Goal: Task Accomplishment & Management: Complete application form

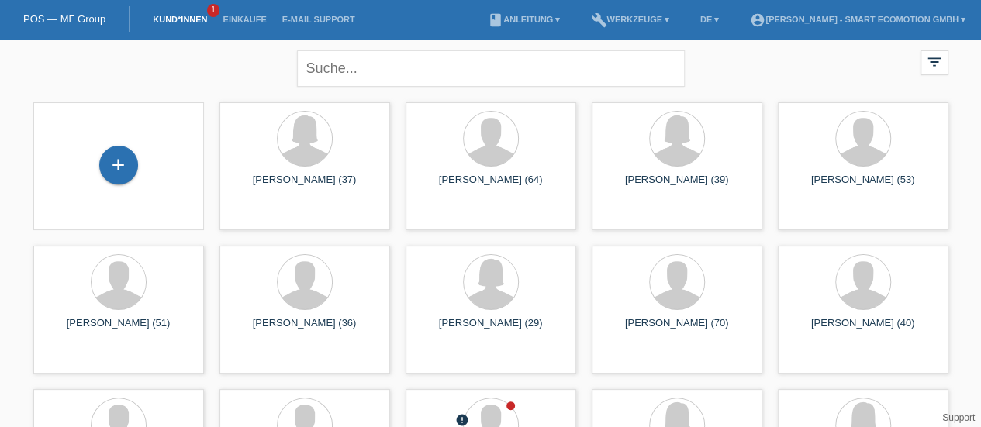
click at [118, 169] on div "+" at bounding box center [118, 165] width 39 height 39
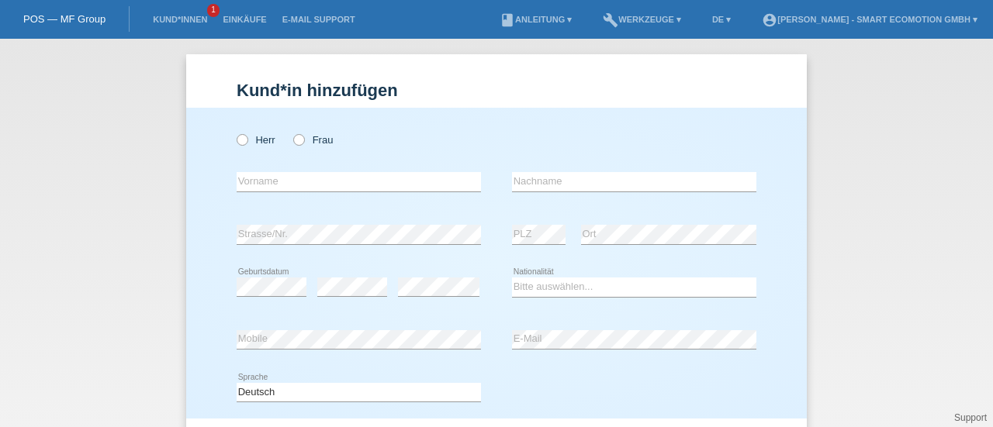
click at [234, 132] on icon at bounding box center [234, 132] width 0 height 0
click at [237, 139] on input "Herr" at bounding box center [242, 139] width 10 height 10
radio input "true"
click at [237, 182] on input "text" at bounding box center [359, 181] width 244 height 19
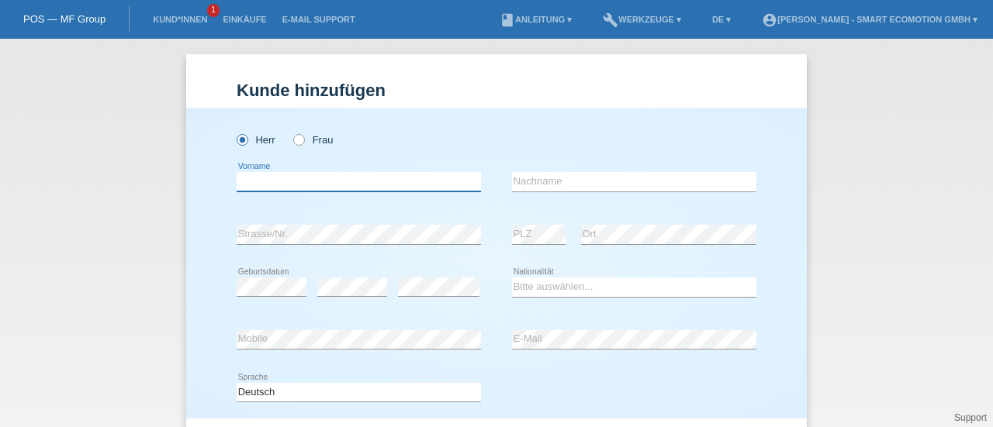
paste input "Mehmet"
type input "Mehmet"
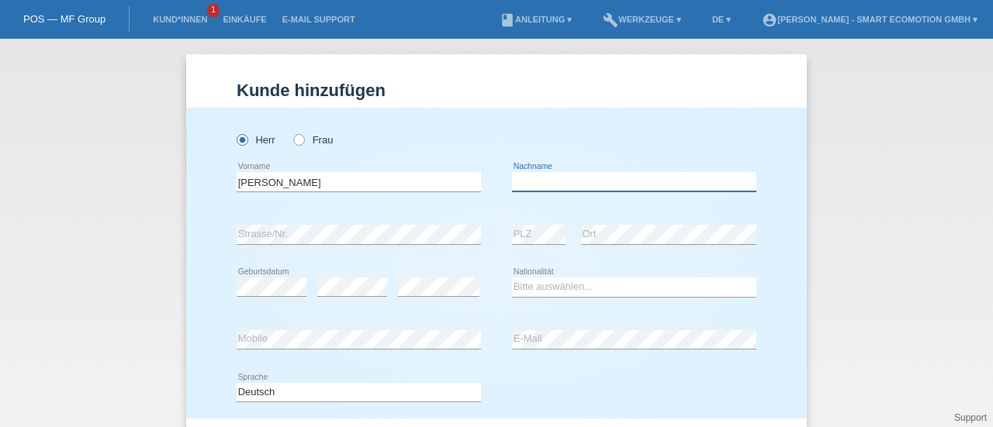
click at [544, 179] on input "text" at bounding box center [634, 181] width 244 height 19
paste input "Goelgeli"
type input "Goelgeli"
click at [530, 291] on select "Bitte auswählen... Schweiz Deutschland Liechtenstein Österreich ------------ Af…" at bounding box center [634, 287] width 244 height 19
select select "CH"
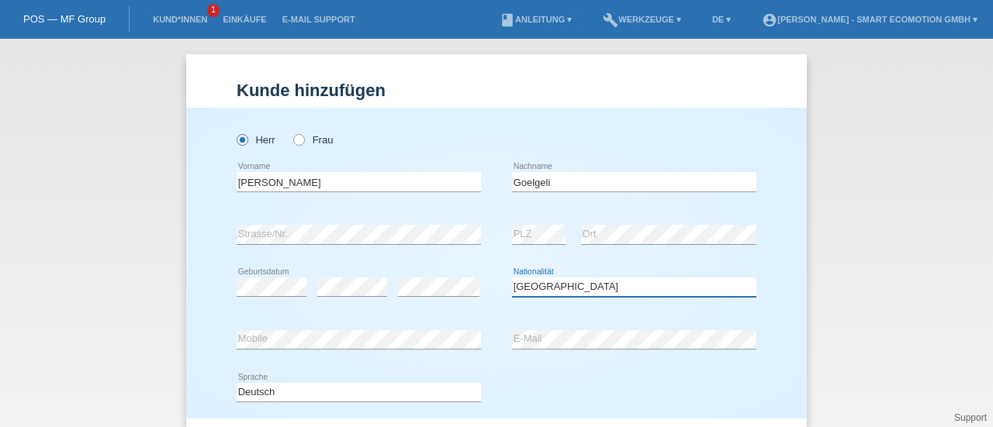
click at [512, 278] on select "Bitte auswählen... Schweiz Deutschland Liechtenstein Österreich ------------ Af…" at bounding box center [634, 287] width 244 height 19
click at [475, 127] on div "Herr Frau" at bounding box center [497, 132] width 520 height 48
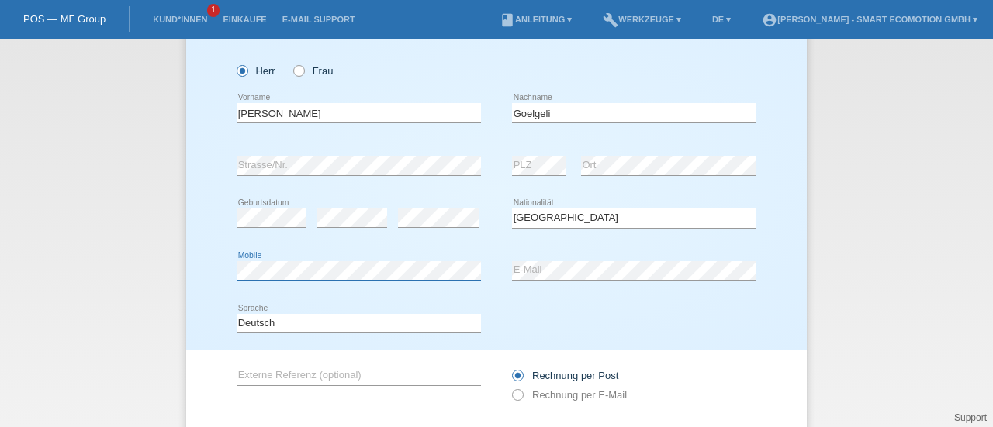
scroll to position [167, 0]
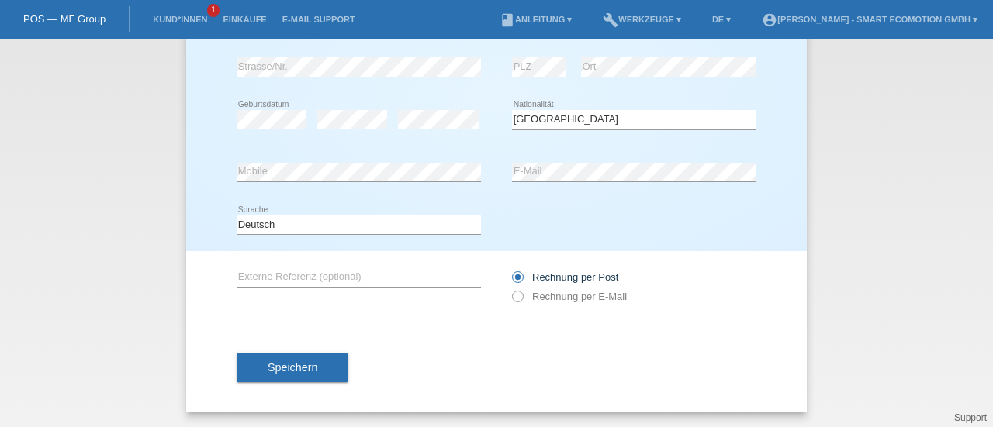
click at [314, 366] on button "Speichern" at bounding box center [293, 367] width 112 height 29
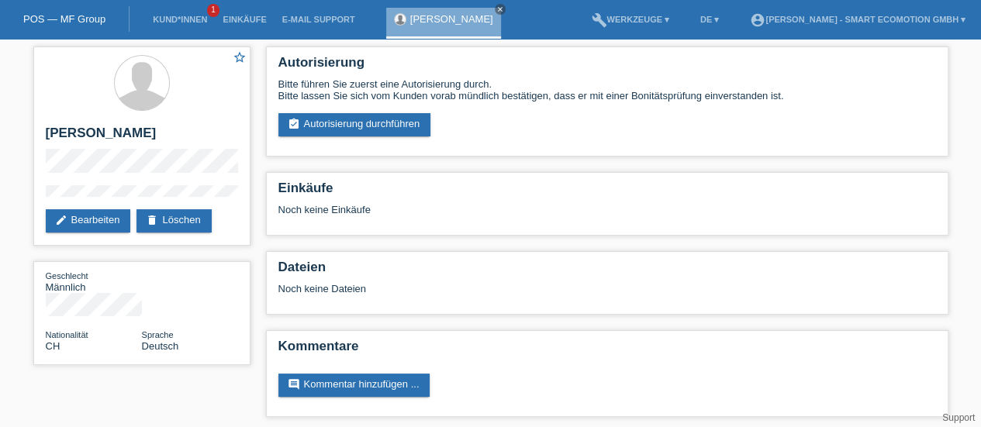
click at [385, 127] on link "assignment_turned_in Autorisierung durchführen" at bounding box center [354, 124] width 153 height 23
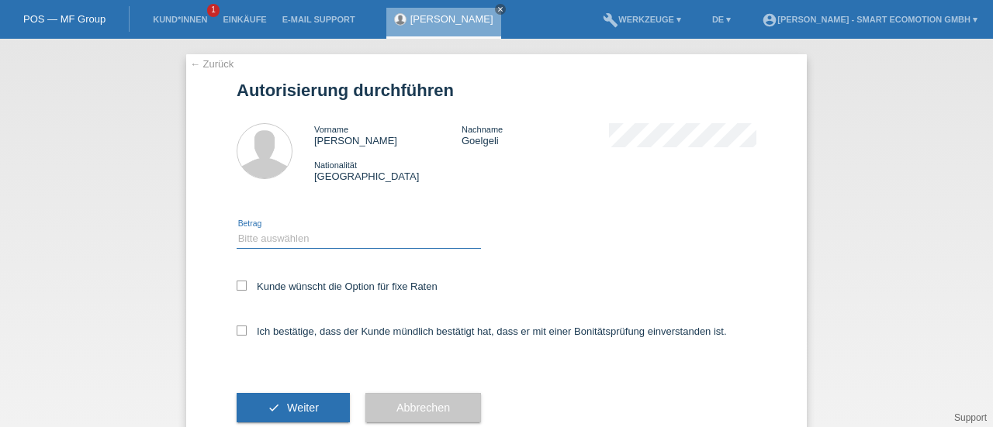
click at [246, 237] on select "Bitte auswählen CHF 1.00 - CHF 499.00 CHF 500.00 - CHF 1'999.00 CHF 2'000.00 - …" at bounding box center [359, 239] width 244 height 19
select select "3"
click at [237, 230] on select "Bitte auswählen CHF 1.00 - CHF 499.00 CHF 500.00 - CHF 1'999.00 CHF 2'000.00 - …" at bounding box center [359, 239] width 244 height 19
click at [237, 287] on icon at bounding box center [242, 286] width 10 height 10
click at [237, 287] on input "Kunde wünscht die Option für fixe Raten" at bounding box center [242, 286] width 10 height 10
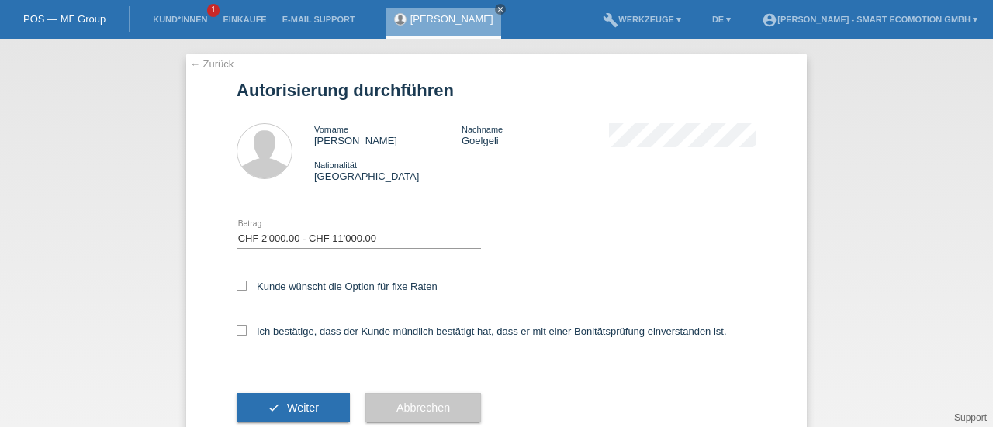
checkbox input "true"
click at [237, 331] on icon at bounding box center [242, 331] width 10 height 10
click at [237, 331] on input "Ich bestätige, dass der Kunde mündlich bestätigt hat, dass er mit einer Bonität…" at bounding box center [242, 331] width 10 height 10
checkbox input "true"
click at [296, 406] on span "Weiter" at bounding box center [303, 408] width 32 height 12
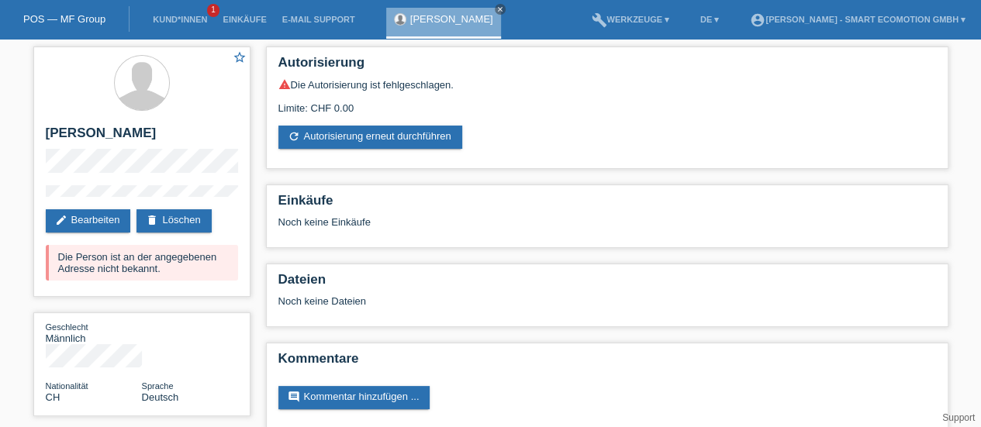
click at [93, 219] on link "edit Bearbeiten" at bounding box center [88, 220] width 85 height 23
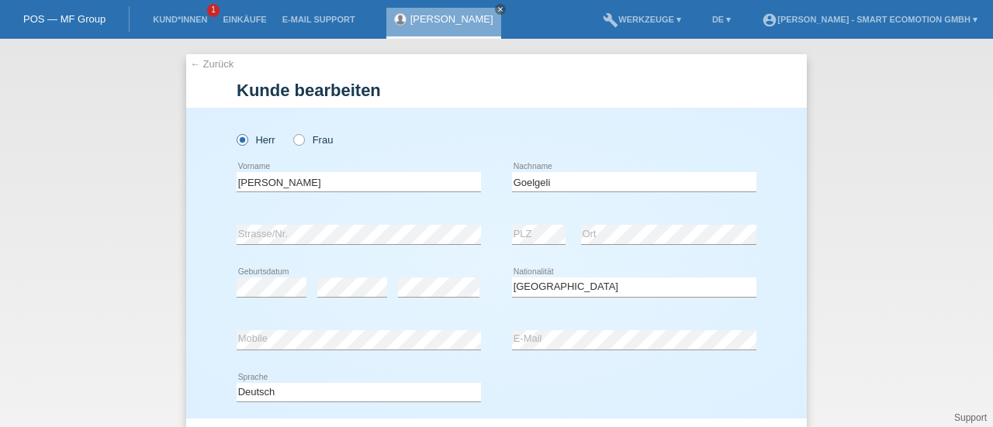
select select "CH"
click at [606, 261] on div "Bitte auswählen... [GEOGRAPHIC_DATA] [GEOGRAPHIC_DATA] [GEOGRAPHIC_DATA] [GEOGR…" at bounding box center [634, 287] width 244 height 53
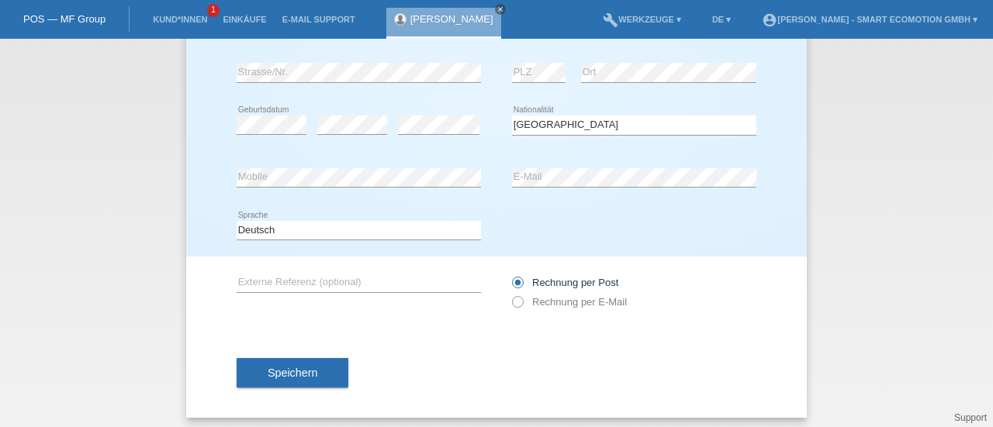
scroll to position [167, 0]
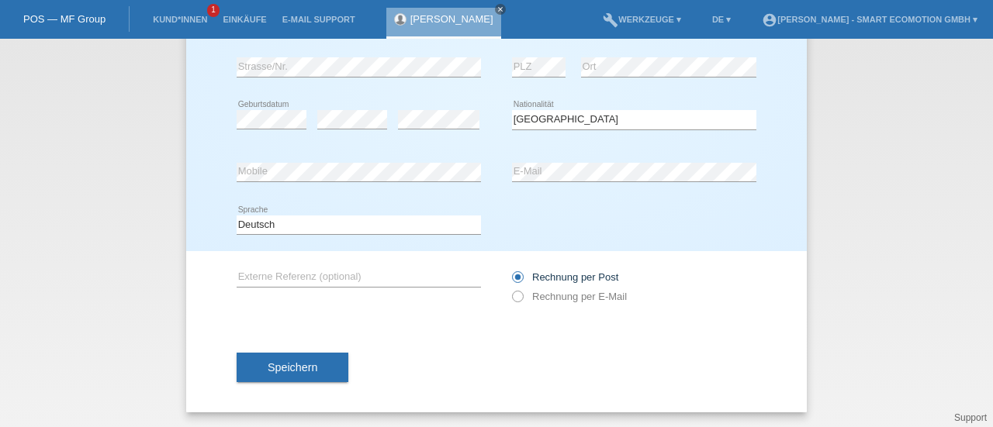
click at [284, 362] on span "Speichern" at bounding box center [293, 367] width 50 height 12
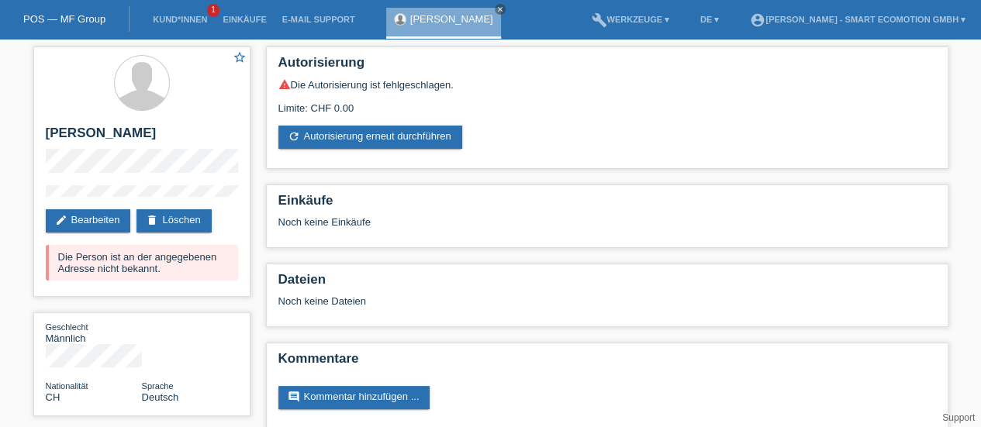
click at [374, 142] on link "refresh Autorisierung erneut durchführen" at bounding box center [370, 137] width 184 height 23
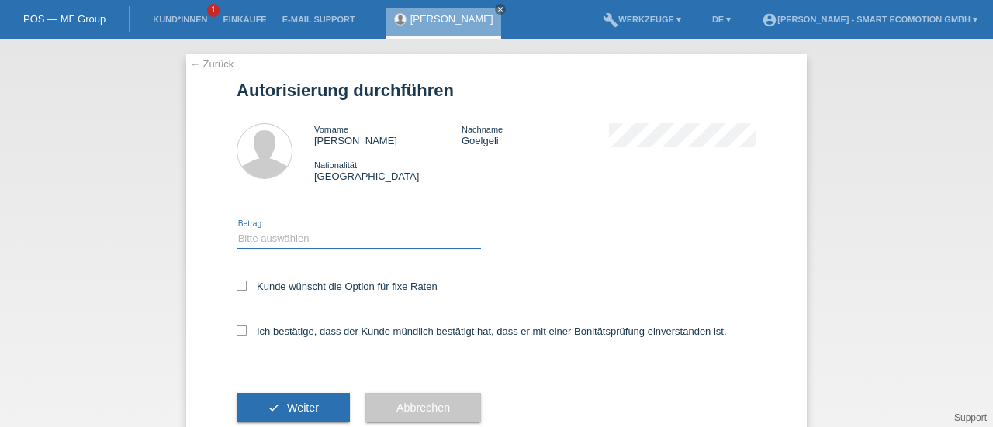
click at [257, 244] on select "Bitte auswählen CHF 1.00 - CHF 499.00 CHF 500.00 - CHF 1'999.00 CHF 2'000.00 - …" at bounding box center [359, 239] width 244 height 19
select select "3"
click at [237, 230] on select "Bitte auswählen CHF 1.00 - CHF 499.00 CHF 500.00 - CHF 1'999.00 CHF 2'000.00 - …" at bounding box center [359, 239] width 244 height 19
click at [240, 286] on icon at bounding box center [242, 286] width 10 height 10
click at [240, 286] on input "Kunde wünscht die Option für fixe Raten" at bounding box center [242, 286] width 10 height 10
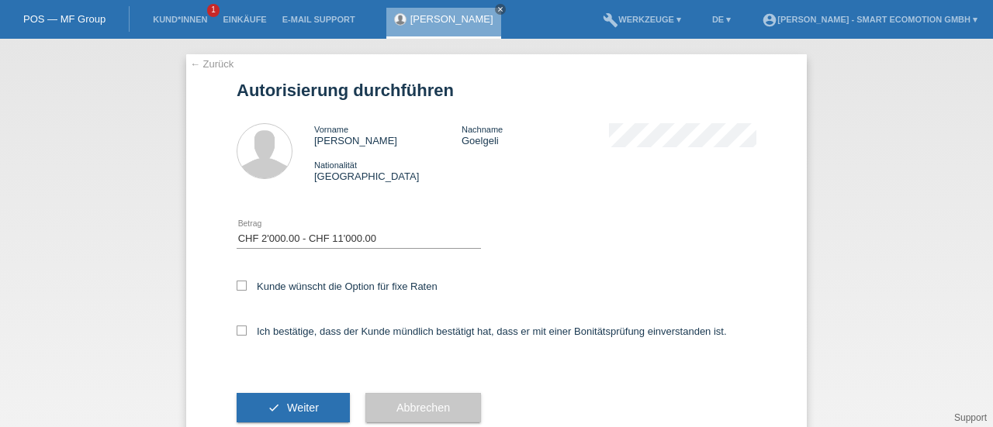
checkbox input "true"
click at [237, 337] on label "Ich bestätige, dass der Kunde mündlich bestätigt hat, dass er mit einer Bonität…" at bounding box center [482, 332] width 490 height 12
click at [237, 336] on input "Ich bestätige, dass der Kunde mündlich bestätigt hat, dass er mit einer Bonität…" at bounding box center [242, 331] width 10 height 10
checkbox input "true"
click at [281, 399] on button "check Weiter" at bounding box center [293, 407] width 113 height 29
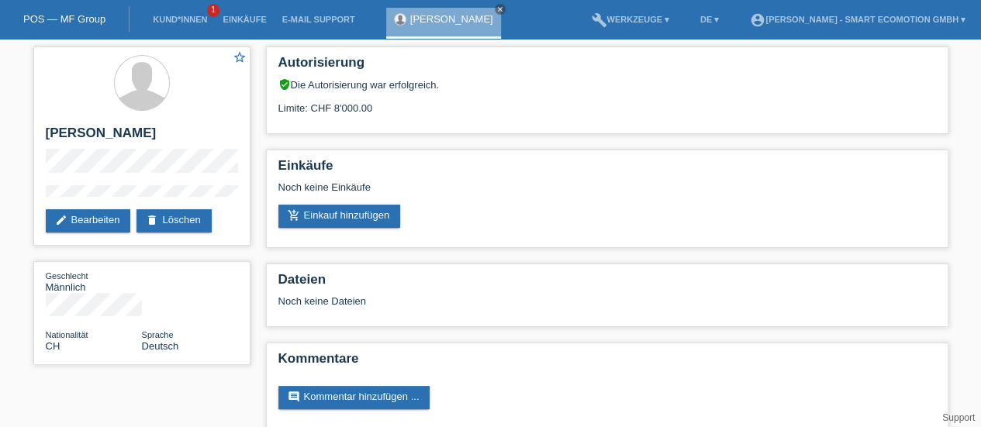
click at [318, 217] on link "add_shopping_cart Einkauf hinzufügen" at bounding box center [339, 216] width 123 height 23
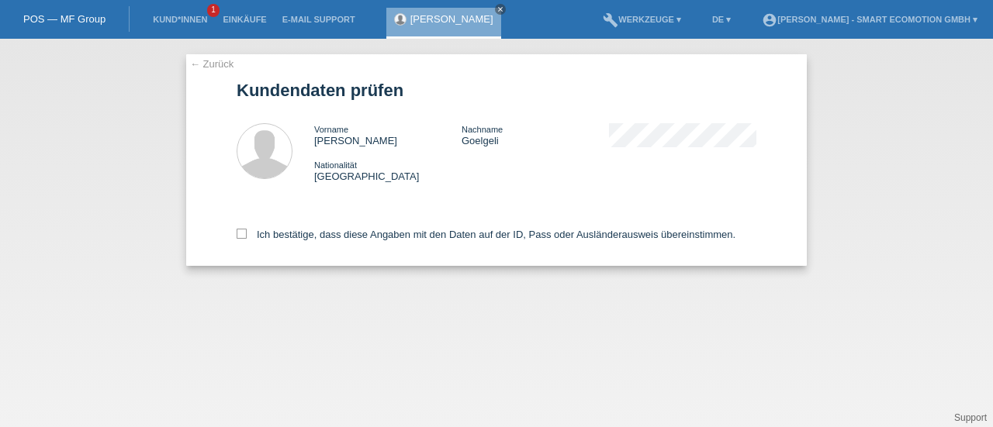
click at [241, 234] on icon at bounding box center [242, 234] width 10 height 10
click at [241, 234] on input "Ich bestätige, dass diese Angaben mit den Daten auf der ID, Pass oder Ausländer…" at bounding box center [242, 234] width 10 height 10
checkbox input "true"
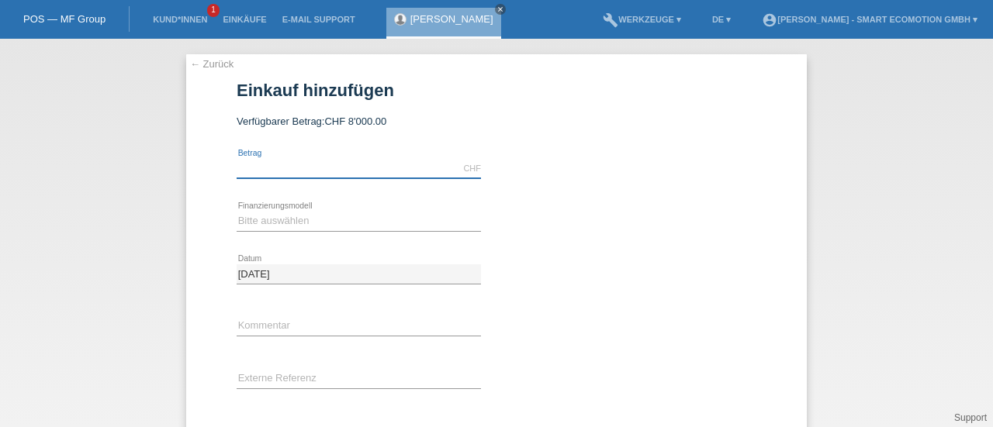
click at [271, 171] on input "text" at bounding box center [359, 168] width 244 height 19
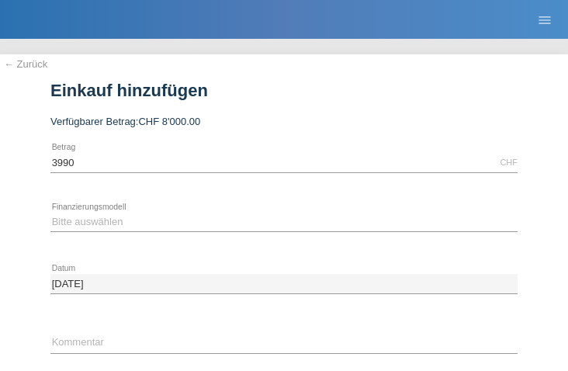
type input "3990.00"
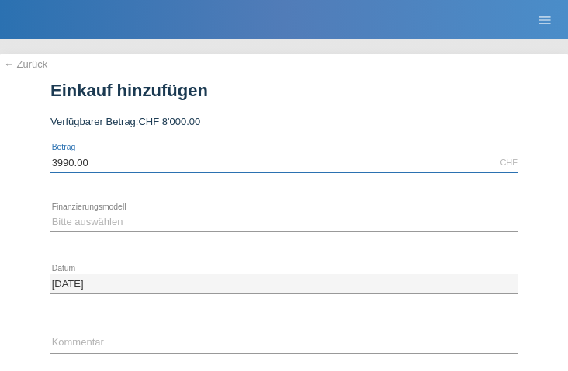
click at [301, 157] on input "3990.00" at bounding box center [283, 162] width 467 height 19
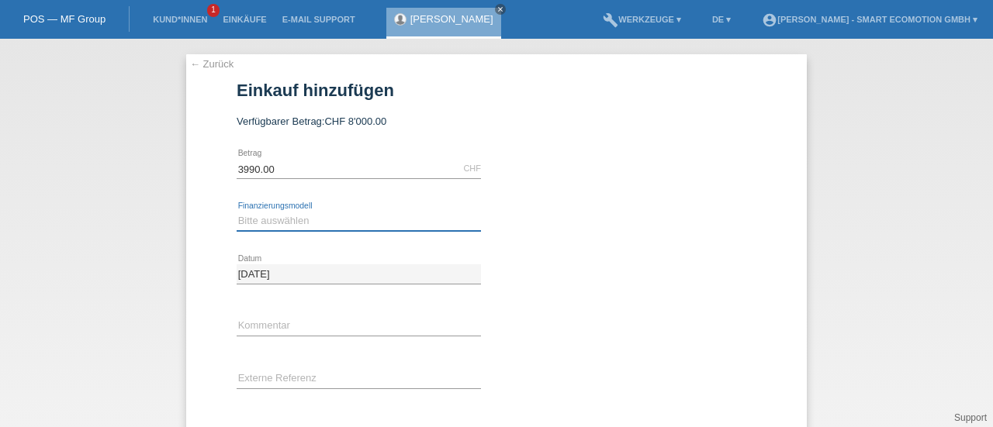
click at [257, 221] on select "Bitte auswählen Kauf auf Rechnung mit Teilzahlungsoption Fixe Raten" at bounding box center [359, 221] width 244 height 19
select select "205"
click at [237, 212] on select "Bitte auswählen Kauf auf Rechnung mit Teilzahlungsoption Fixe Raten" at bounding box center [359, 221] width 244 height 19
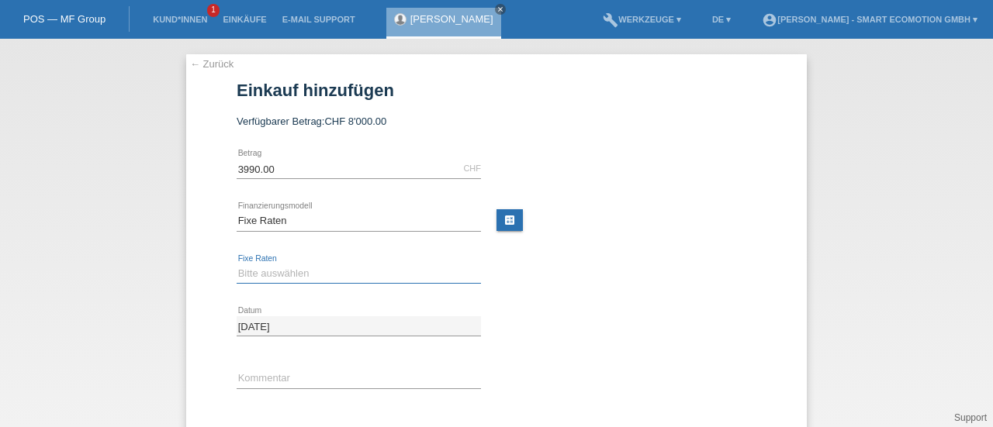
click at [261, 274] on select "Bitte auswählen 12 Raten 24 Raten 36 Raten 48 Raten" at bounding box center [359, 273] width 244 height 19
select select "627"
click at [237, 264] on select "Bitte auswählen 12 Raten 24 Raten 36 Raten 48 Raten" at bounding box center [359, 273] width 244 height 19
click at [502, 220] on link "calculate" at bounding box center [509, 220] width 26 height 22
type input "3990.00"
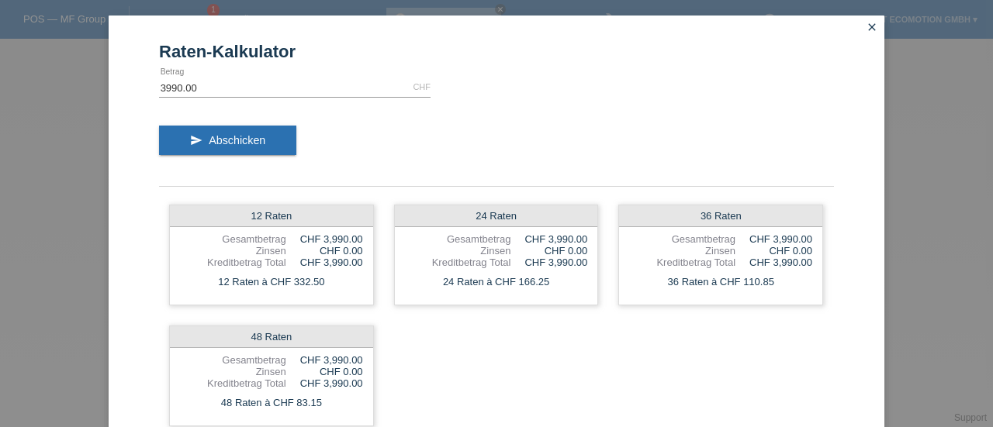
click at [865, 29] on icon "close" at bounding box center [871, 27] width 12 height 12
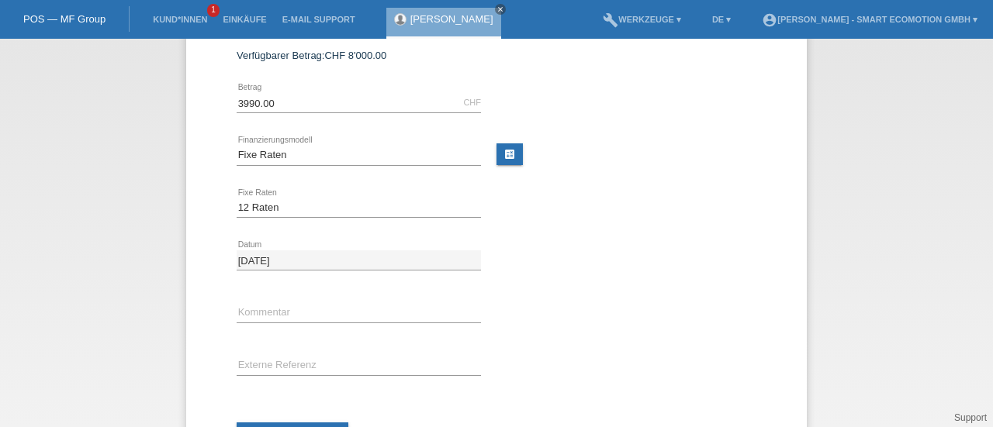
scroll to position [135, 0]
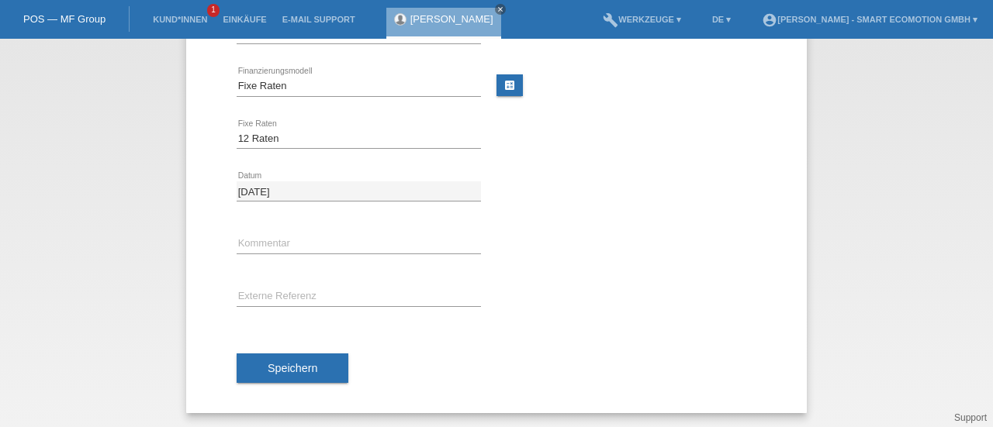
click at [275, 365] on span "Speichern" at bounding box center [293, 368] width 50 height 12
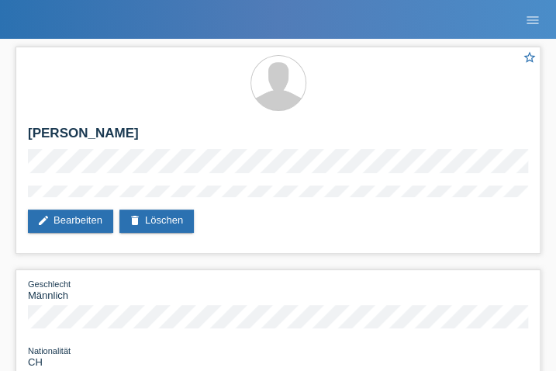
click at [172, 182] on div "star_border [PERSON_NAME] edit Bearbeiten delete Löschen" at bounding box center [278, 150] width 525 height 207
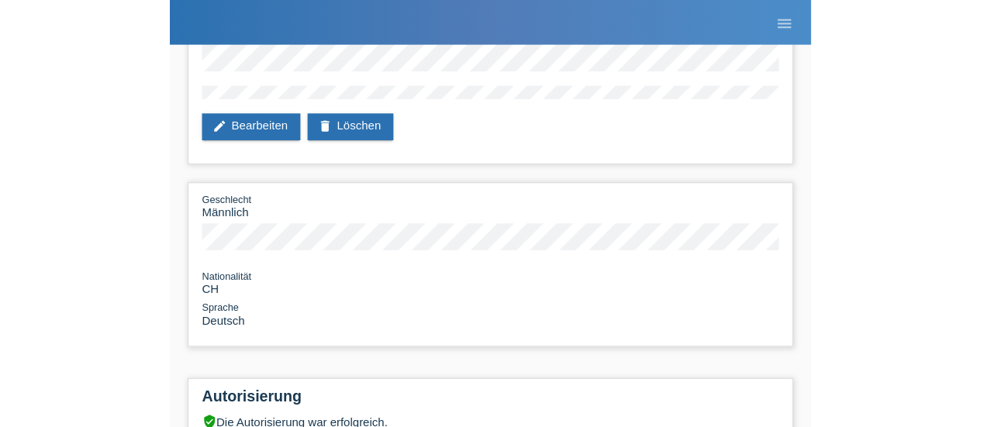
scroll to position [110, 0]
